Goal: Information Seeking & Learning: Learn about a topic

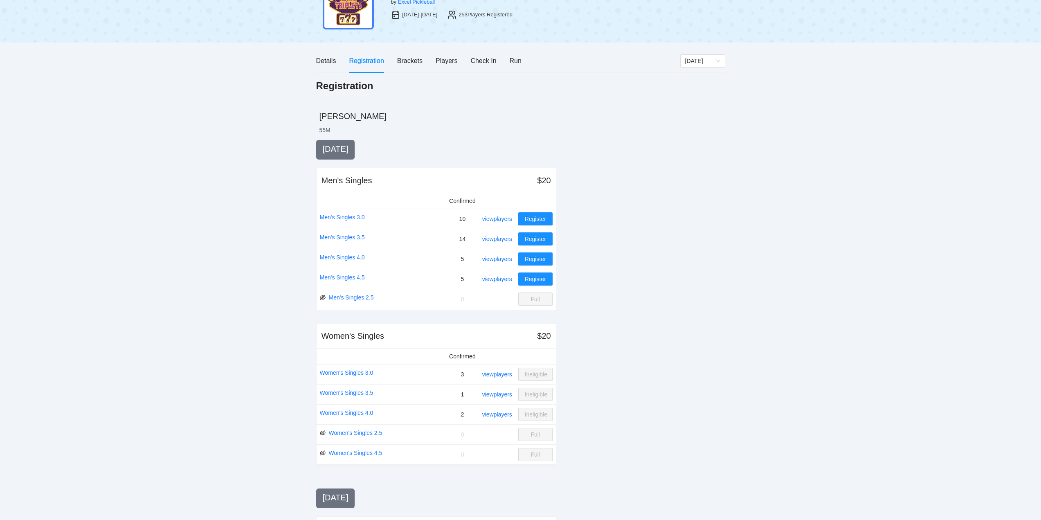
scroll to position [42, 0]
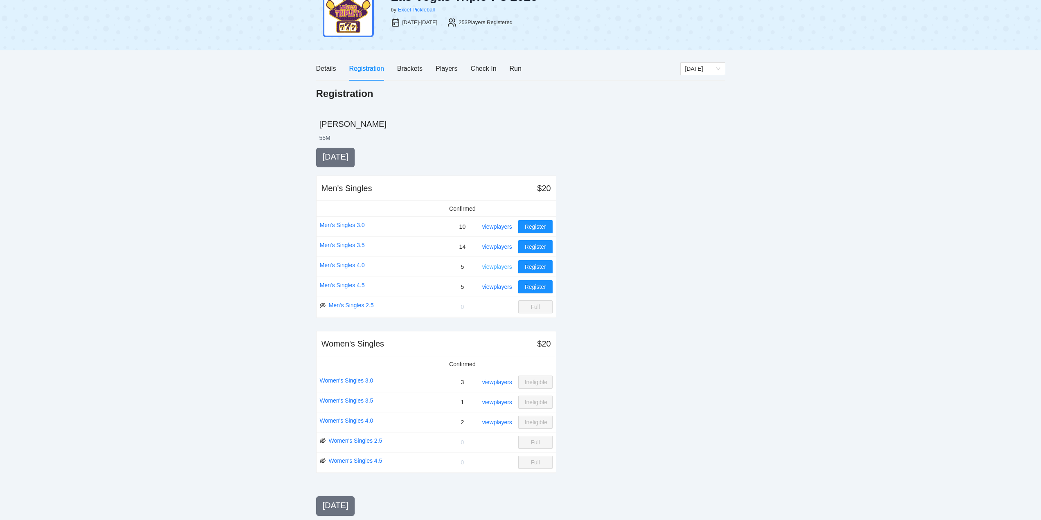
click at [497, 265] on link "view players" at bounding box center [497, 266] width 30 height 7
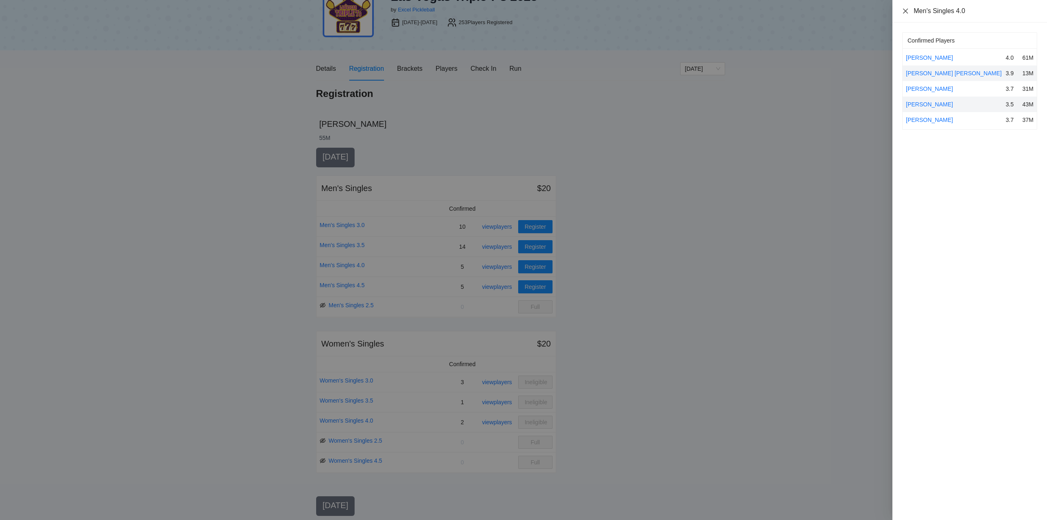
click at [905, 11] on icon "close" at bounding box center [905, 10] width 5 height 5
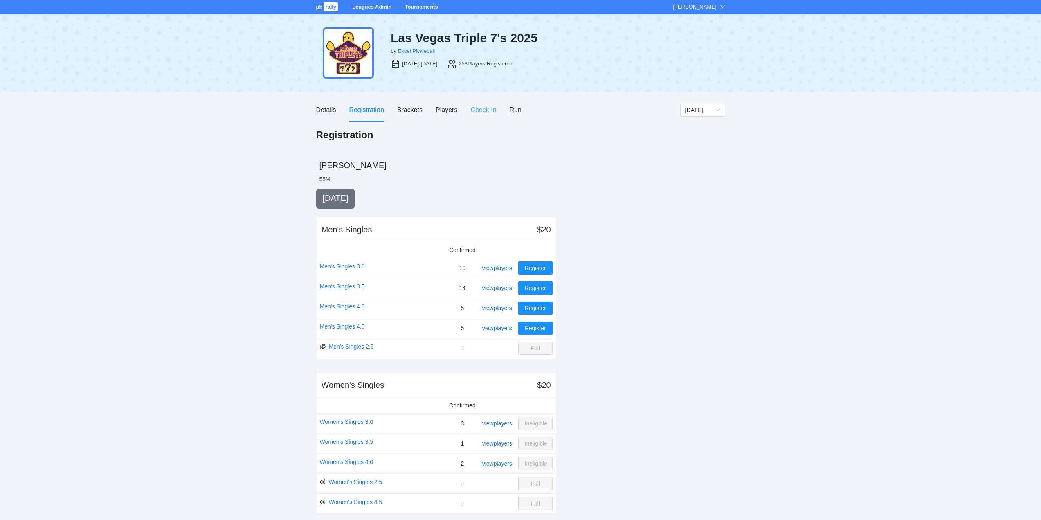
scroll to position [0, 0]
click at [445, 108] on div "Players" at bounding box center [447, 110] width 22 height 10
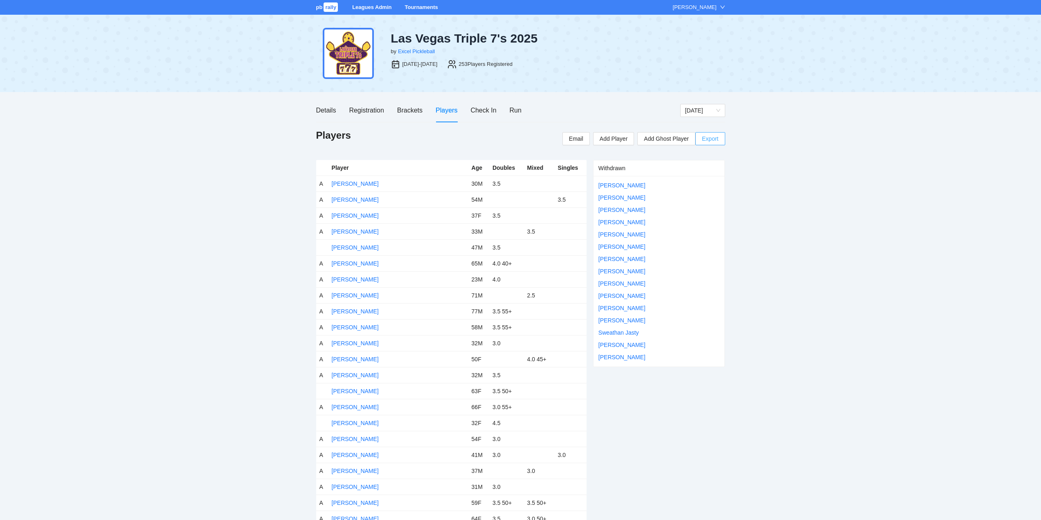
click at [711, 139] on span "Export" at bounding box center [710, 139] width 16 height 12
click at [423, 7] on link "Tournaments" at bounding box center [421, 7] width 33 height 6
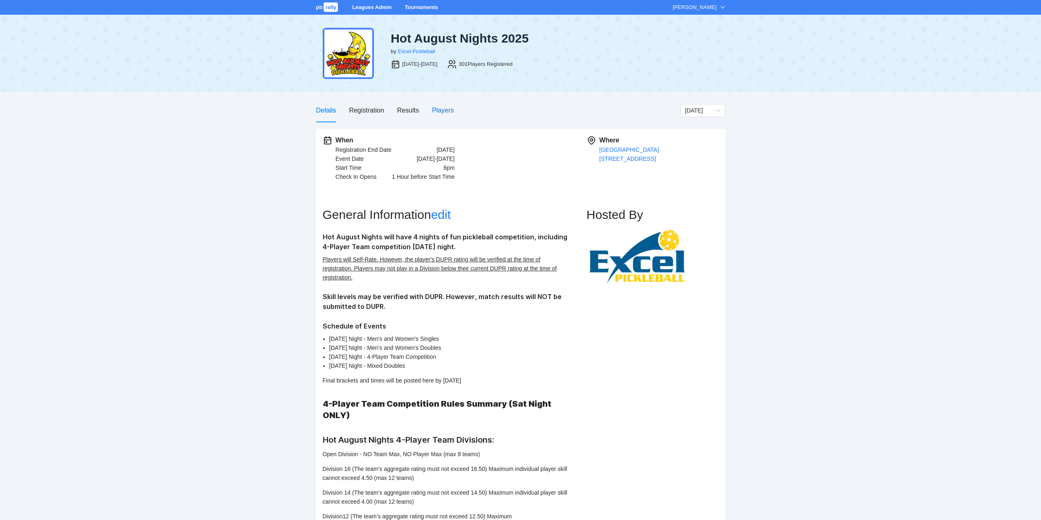
click at [442, 107] on div "Players" at bounding box center [443, 110] width 22 height 10
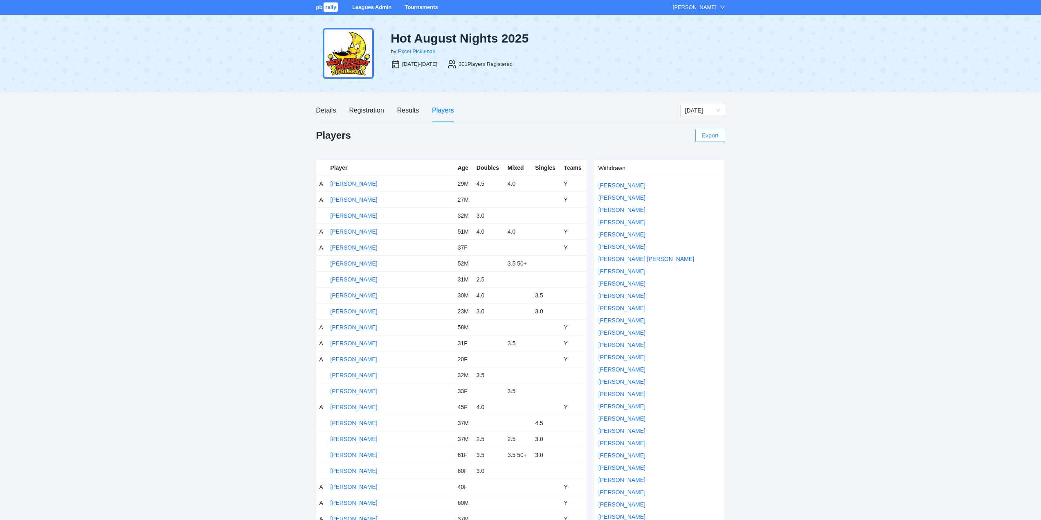
click at [714, 135] on span "Export" at bounding box center [710, 135] width 16 height 12
click at [419, 8] on link "Tournaments" at bounding box center [421, 7] width 33 height 6
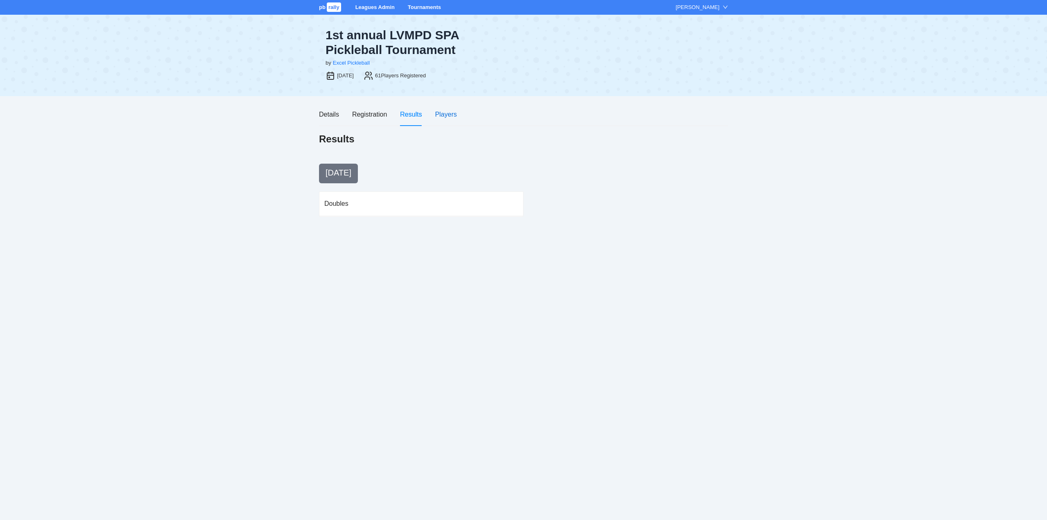
click at [443, 115] on div "Players" at bounding box center [446, 114] width 22 height 10
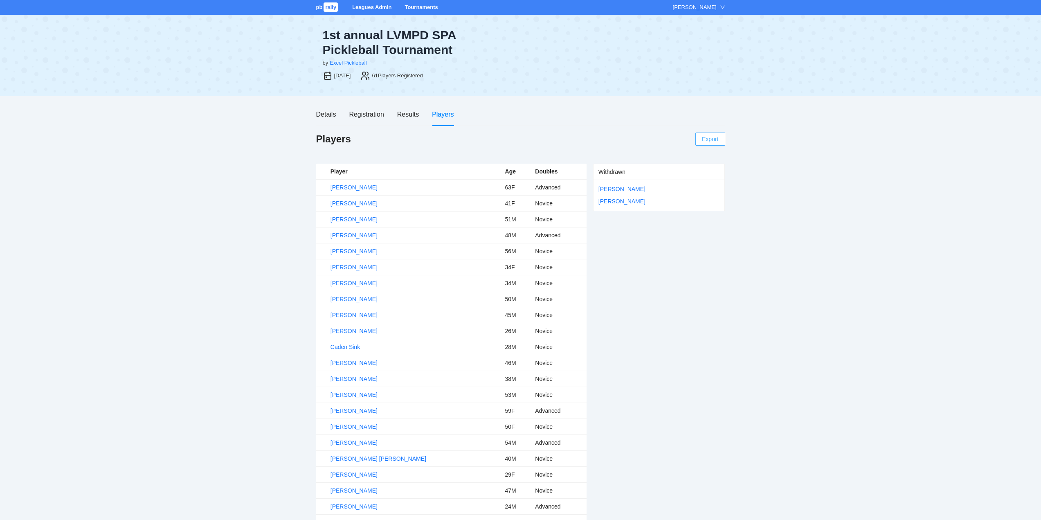
click at [710, 138] on span "Export" at bounding box center [710, 139] width 16 height 12
drag, startPoint x: 454, startPoint y: 51, endPoint x: 387, endPoint y: 36, distance: 68.2
click at [387, 36] on div "1st annual LVMPD SPA Pickleball Tournament" at bounding box center [418, 42] width 191 height 29
copy div "LVMPD SPA Pickleball Tournament"
click at [419, 7] on link "Tournaments" at bounding box center [421, 7] width 33 height 6
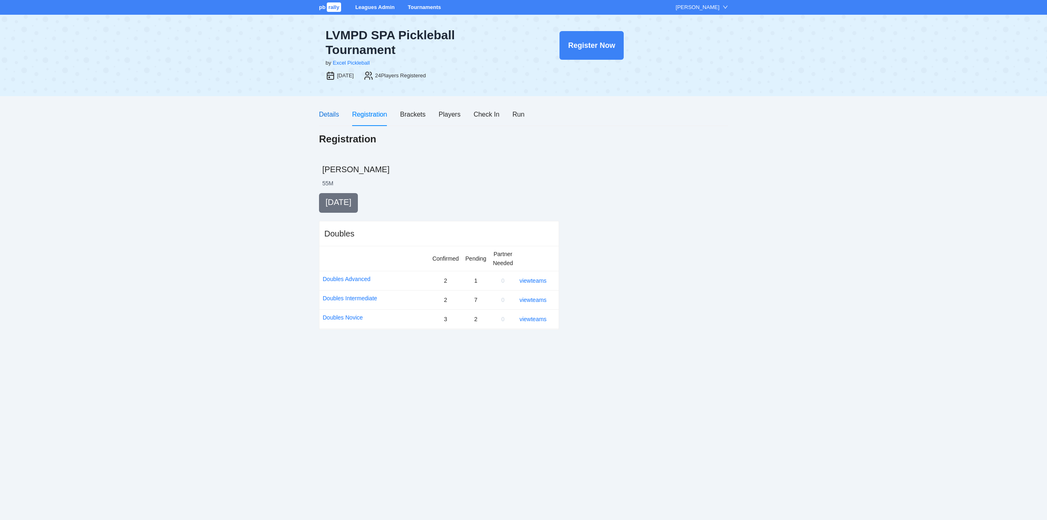
click at [325, 115] on div "Details" at bounding box center [329, 114] width 20 height 10
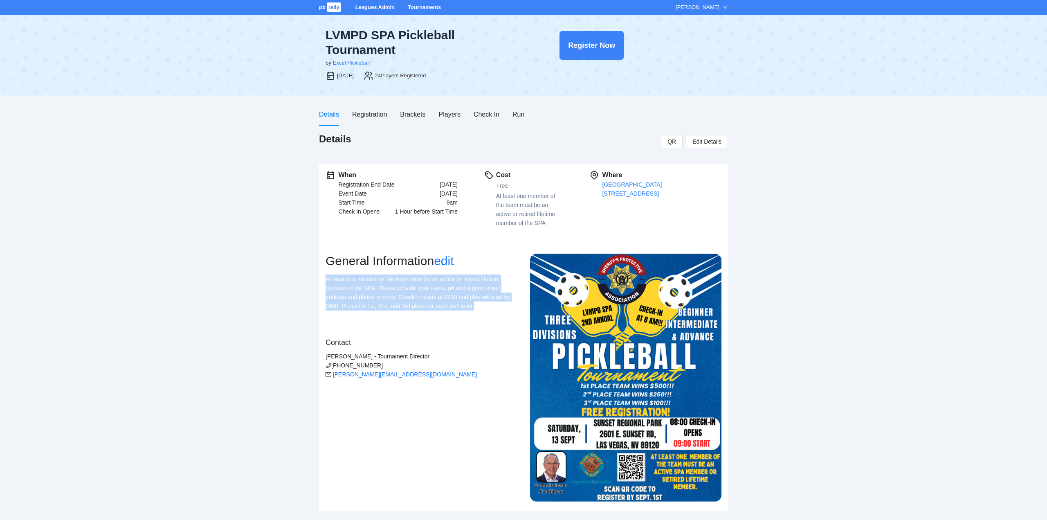
drag, startPoint x: 475, startPoint y: 307, endPoint x: 337, endPoint y: 282, distance: 140.6
click at [324, 282] on div "When Registration End Date Mon, Sep 1, 2025 Event Date Sat, Sep 13, 2025 Start …" at bounding box center [523, 337] width 409 height 347
copy p "At least one member of the team must be an active or retired lifetime member of…"
click at [365, 114] on div "Registration" at bounding box center [369, 114] width 35 height 10
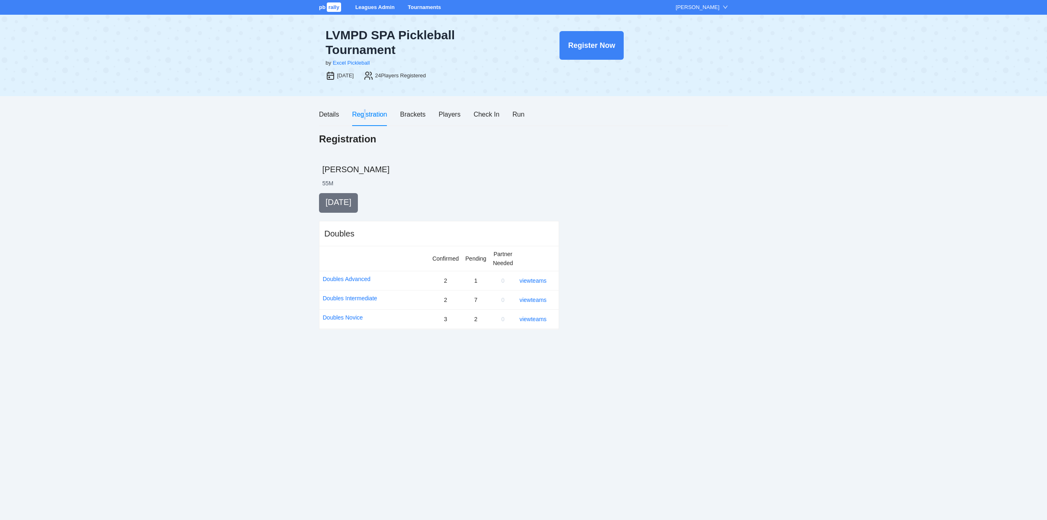
click at [423, 5] on link "Tournaments" at bounding box center [424, 7] width 33 height 6
click at [327, 113] on div "Details" at bounding box center [329, 114] width 20 height 10
